Goal: Navigation & Orientation: Find specific page/section

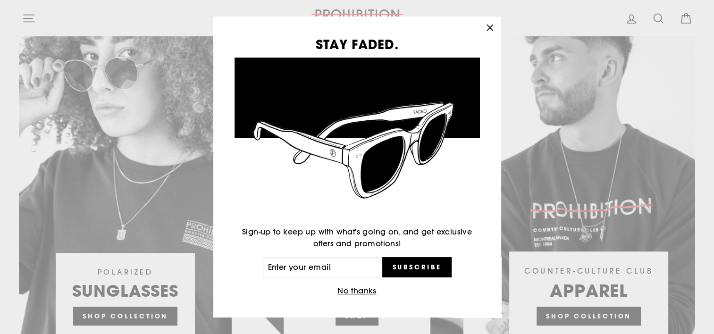
scroll to position [820, 0]
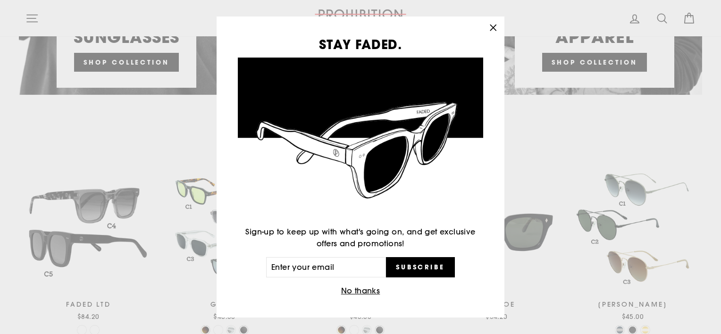
drag, startPoint x: 717, startPoint y: 27, endPoint x: 721, endPoint y: 219, distance: 192.1
click at [496, 27] on icon "button" at bounding box center [493, 28] width 6 height 6
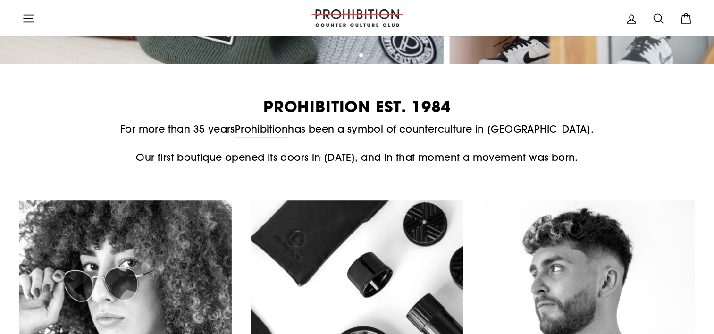
scroll to position [339, 0]
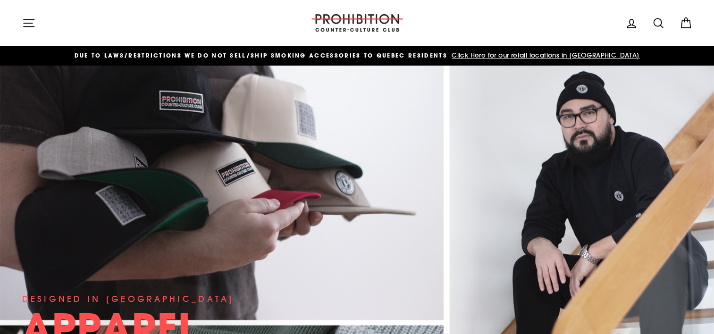
click at [30, 20] on icon "button" at bounding box center [28, 23] width 13 height 13
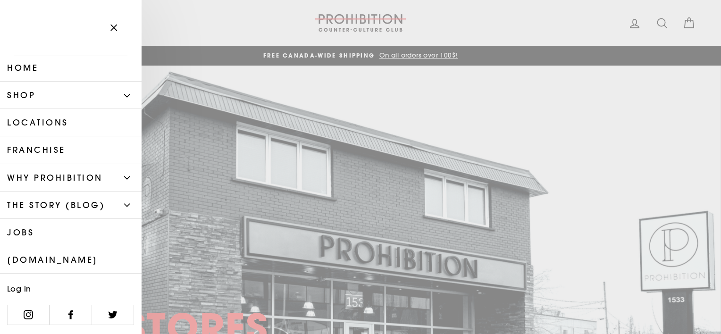
scroll to position [28, 0]
click at [66, 136] on link "Franchise" at bounding box center [71, 149] width 142 height 27
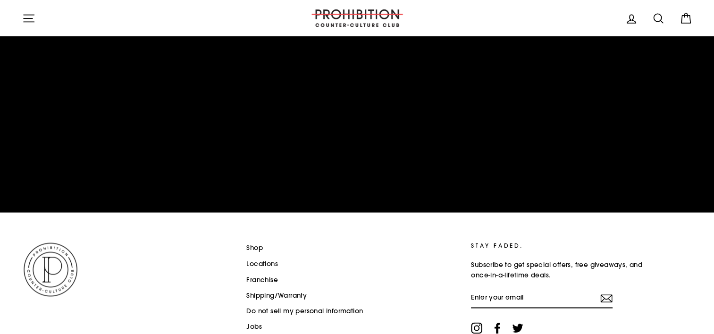
scroll to position [1566, 0]
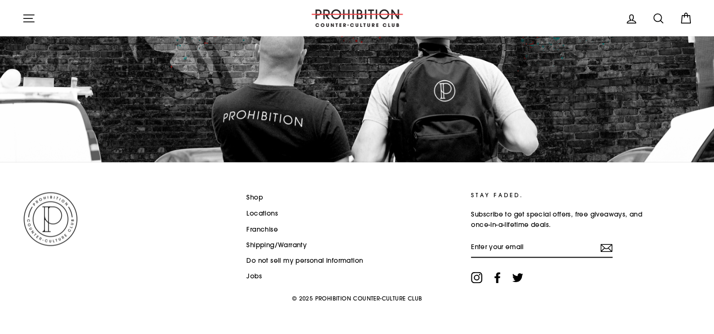
click at [274, 210] on link "Locations" at bounding box center [262, 214] width 32 height 14
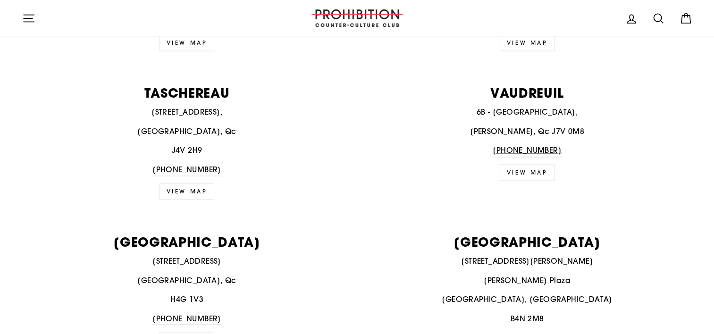
scroll to position [1555, 0]
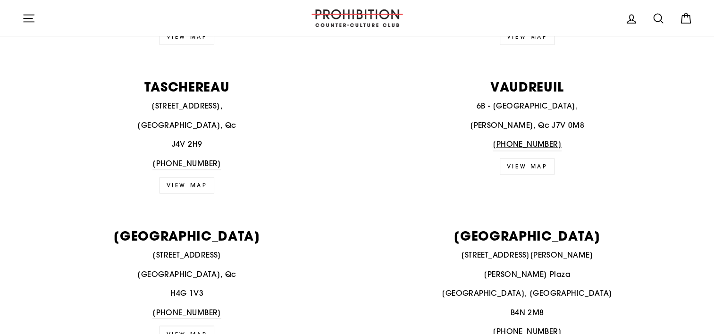
click at [189, 184] on link "VIEW MAP" at bounding box center [186, 185] width 55 height 17
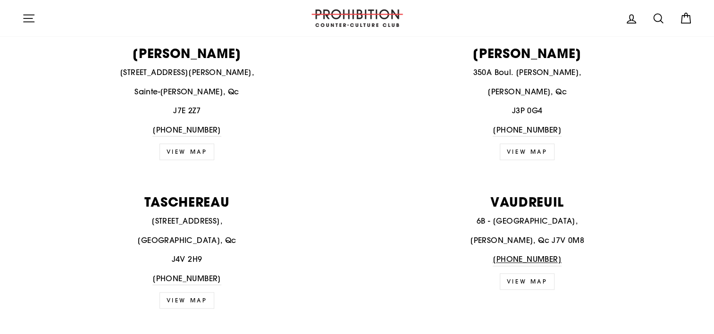
scroll to position [1493, 0]
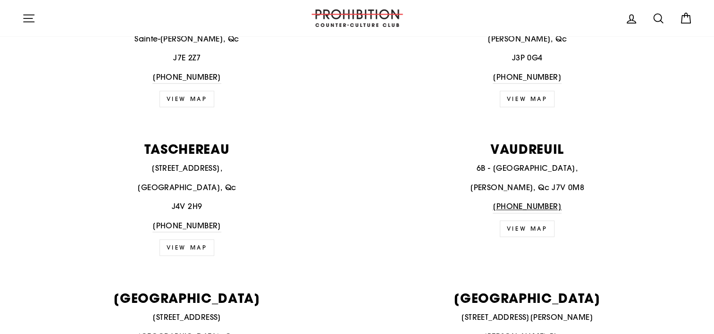
click at [183, 245] on link "VIEW MAP" at bounding box center [186, 247] width 55 height 17
